Goal: Task Accomplishment & Management: Use online tool/utility

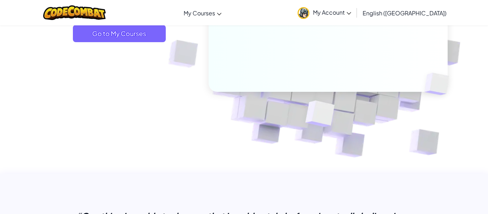
scroll to position [140, 0]
click at [144, 40] on span "Go to My Courses" at bounding box center [119, 33] width 93 height 17
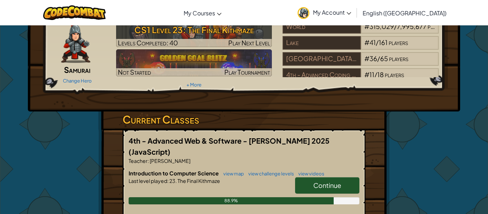
scroll to position [36, 0]
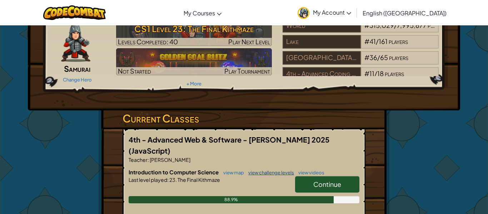
click at [265, 170] on link "view challenge levels" at bounding box center [269, 173] width 49 height 6
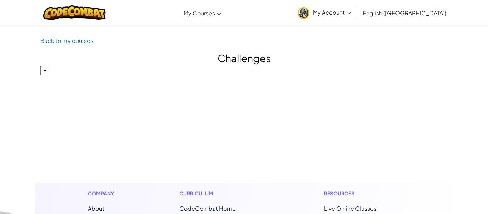
select select "560f1a9f22961295f9427742"
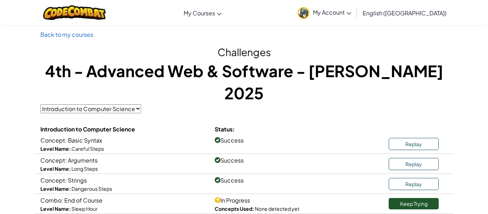
scroll to position [12, 0]
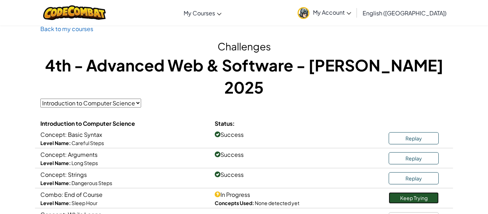
click at [407, 192] on link "Keep Trying" at bounding box center [414, 197] width 50 height 11
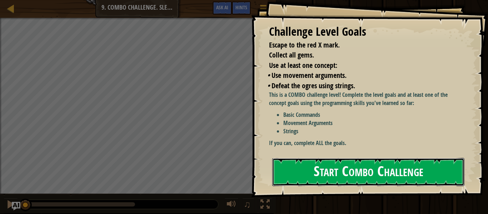
click at [334, 161] on button "Start Combo Challenge" at bounding box center [368, 172] width 192 height 28
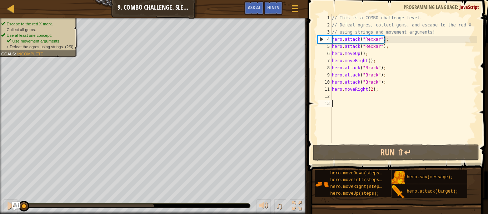
click at [356, 94] on div "// This is a COMBO challenge level. // Defeat ogres, collect gems, and escape t…" at bounding box center [403, 85] width 147 height 143
click at [382, 92] on div "// This is a COMBO challenge level. // Defeat ogres, collect gems, and escape t…" at bounding box center [403, 85] width 147 height 143
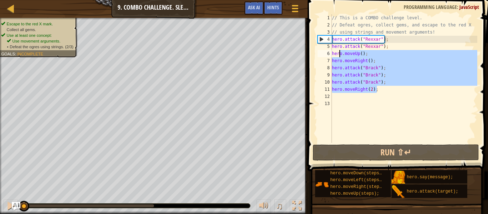
drag, startPoint x: 381, startPoint y: 91, endPoint x: 337, endPoint y: 53, distance: 58.0
click at [337, 53] on div "// This is a COMBO challenge level. // Defeat ogres, collect gems, and escape t…" at bounding box center [403, 85] width 147 height 143
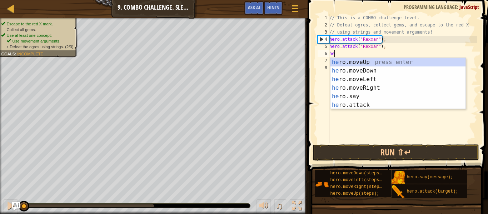
type textarea "h"
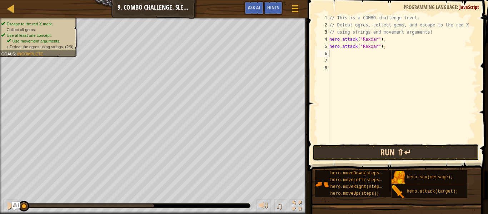
click at [404, 149] on button "Run ⇧↵" at bounding box center [395, 152] width 166 height 16
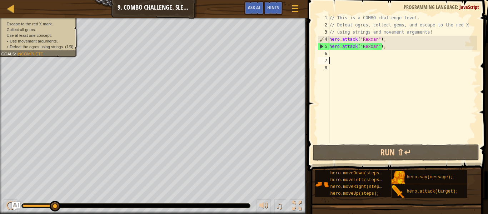
click at [343, 59] on div "// This is a COMBO challenge level. // Defeat ogres, collect gems, and escape t…" at bounding box center [402, 85] width 149 height 143
click at [341, 57] on div "// This is a COMBO challenge level. // Defeat ogres, collect gems, and escape t…" at bounding box center [402, 85] width 149 height 143
click at [340, 55] on div "// This is a COMBO challenge level. // Defeat ogres, collect gems, and escape t…" at bounding box center [402, 85] width 149 height 143
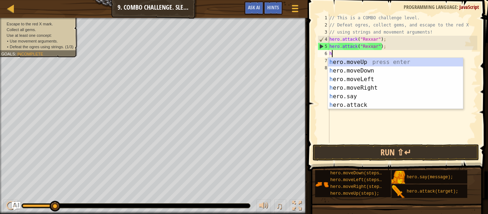
scroll to position [3, 0]
type textarea "he"
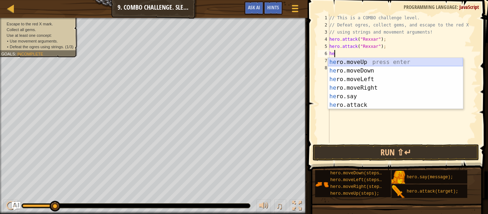
click at [347, 62] on div "he ro.moveUp press enter he ro.moveDown press enter he ro.moveLeft press enter …" at bounding box center [395, 92] width 135 height 69
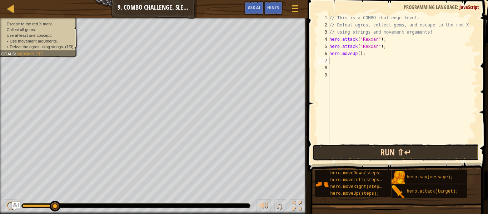
click at [359, 155] on button "Run ⇧↵" at bounding box center [395, 152] width 166 height 16
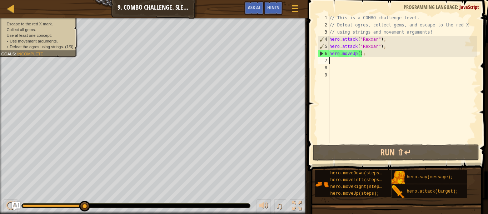
click at [343, 63] on div "// This is a COMBO challenge level. // Defeat ogres, collect gems, and escape t…" at bounding box center [402, 85] width 149 height 143
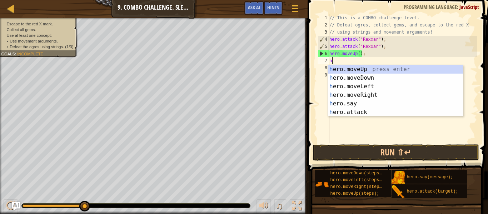
type textarea "he"
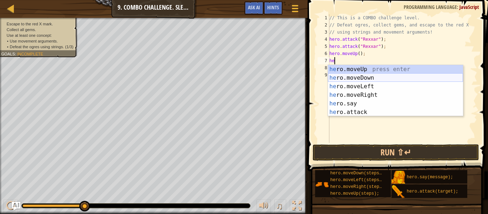
click at [366, 76] on div "he ro.moveUp press enter he ro.moveDown press enter he ro.moveLeft press enter …" at bounding box center [395, 99] width 135 height 69
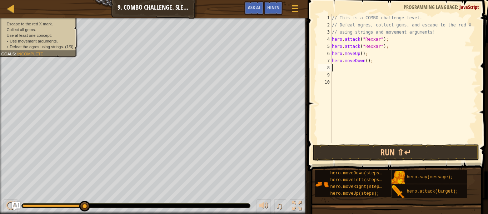
scroll to position [3, 0]
type textarea "q2 `1"
